Goal: Information Seeking & Learning: Learn about a topic

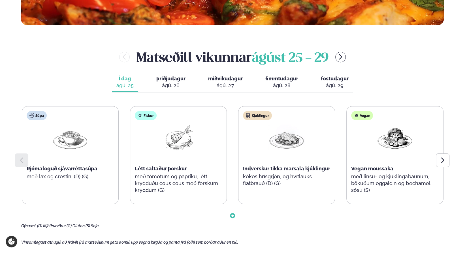
scroll to position [227, 0]
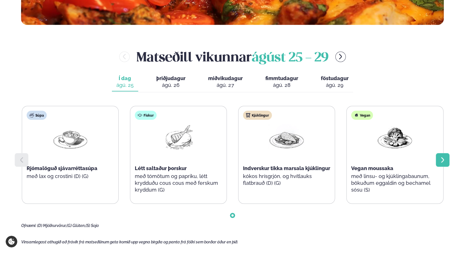
click at [446, 157] on icon at bounding box center [442, 160] width 7 height 7
click at [441, 161] on icon at bounding box center [442, 160] width 7 height 7
click at [182, 87] on div "ágú. 26" at bounding box center [170, 85] width 29 height 7
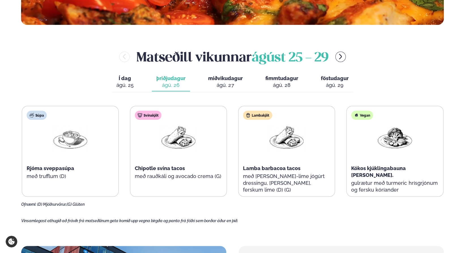
click at [218, 78] on span "miðvikudagur" at bounding box center [225, 78] width 35 height 6
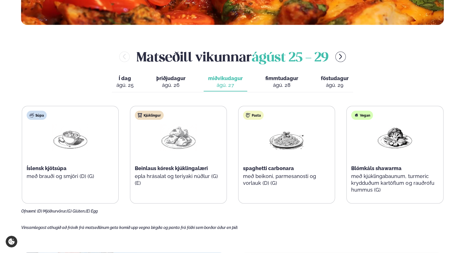
click at [271, 82] on div "ágú. 28" at bounding box center [281, 85] width 33 height 7
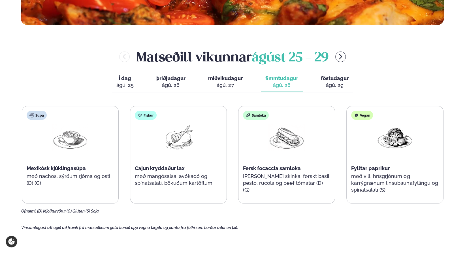
click at [337, 83] on div "ágú. 29" at bounding box center [335, 85] width 28 height 7
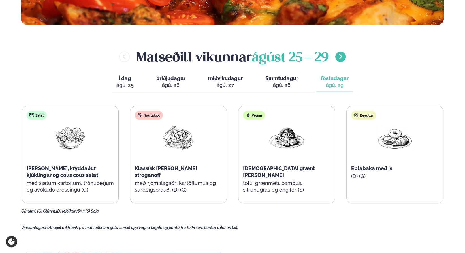
click at [340, 57] on icon "menu-btn-right" at bounding box center [340, 56] width 7 height 7
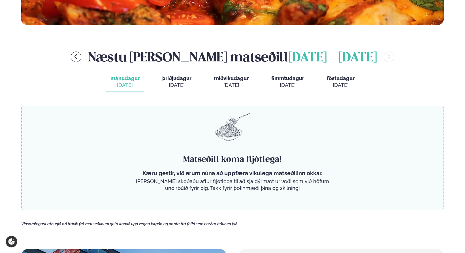
click at [170, 82] on div "[DATE]" at bounding box center [176, 85] width 29 height 7
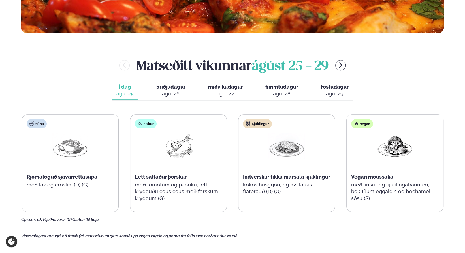
scroll to position [227, 0]
